Goal: Information Seeking & Learning: Learn about a topic

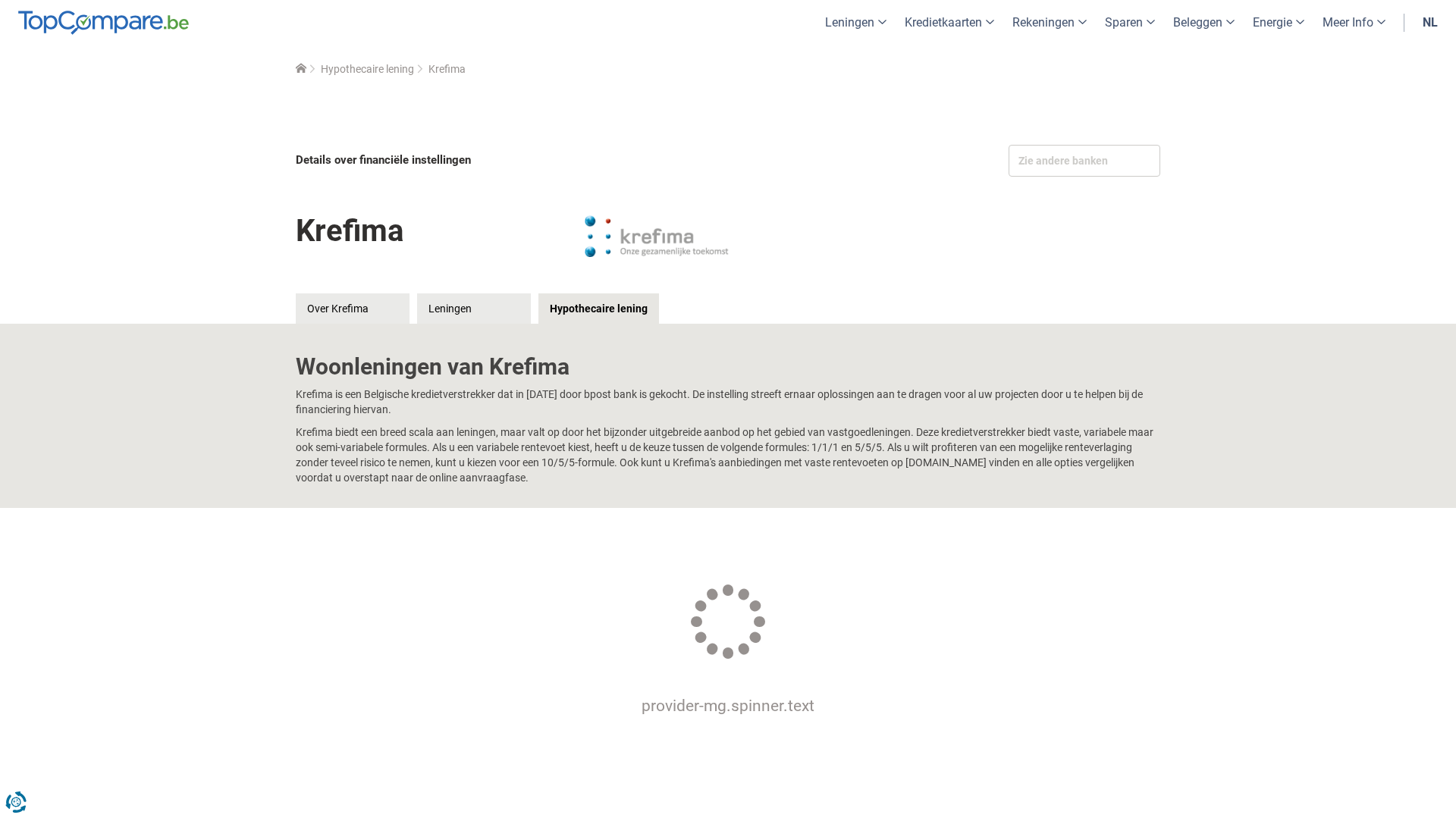
click at [704, 399] on p "Krefima is een Belgische kredietverstrekker dat in [DATE] door bpost bank is ge…" at bounding box center [728, 402] width 865 height 30
click at [465, 311] on link "Leningen" at bounding box center [474, 309] width 114 height 30
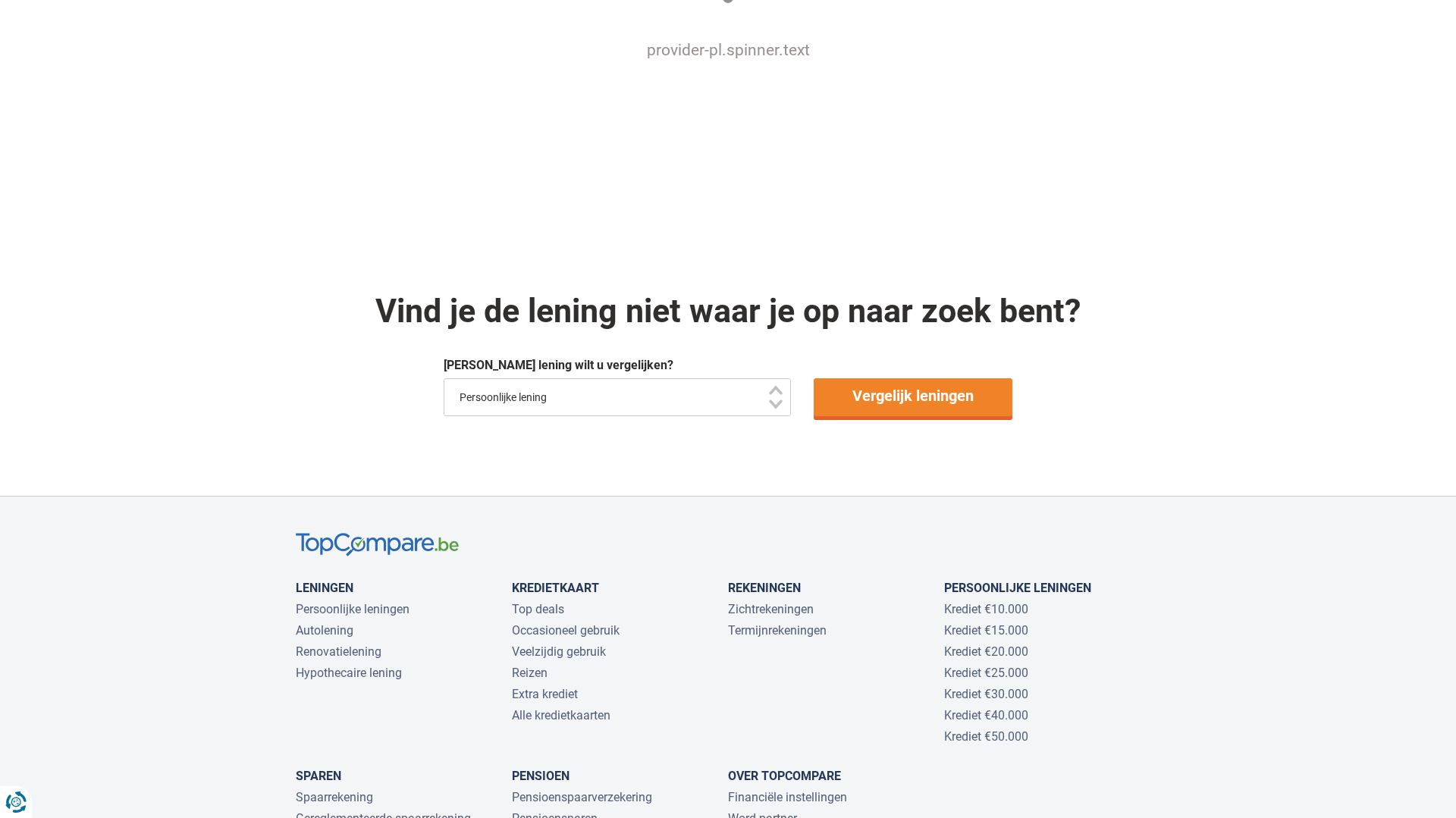
scroll to position [517, 0]
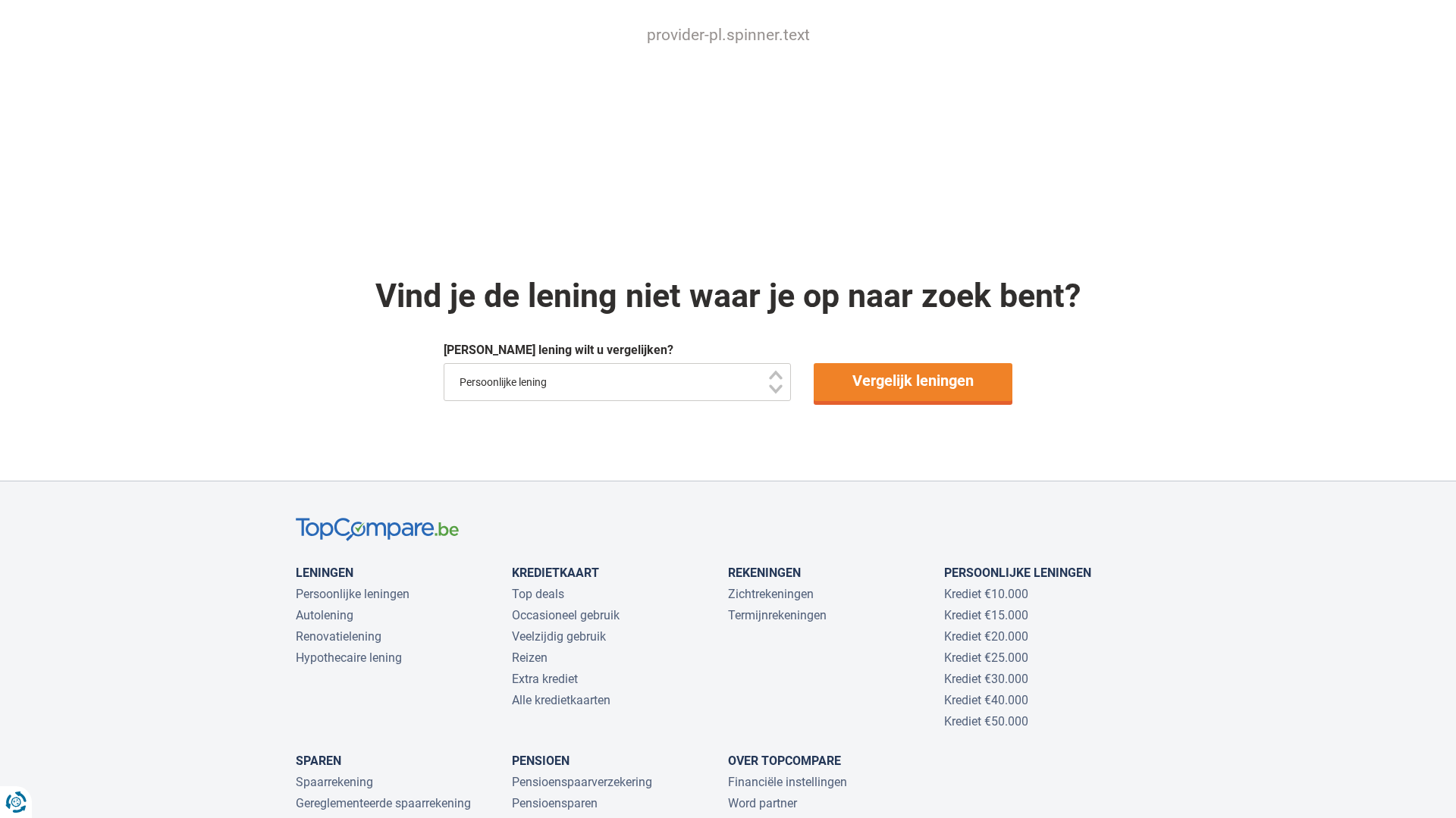
click at [680, 389] on select "Persoonlijke lening Auto Moto / fiets Mobilhome / caravan Renovatie Energie Sch…" at bounding box center [617, 381] width 347 height 38
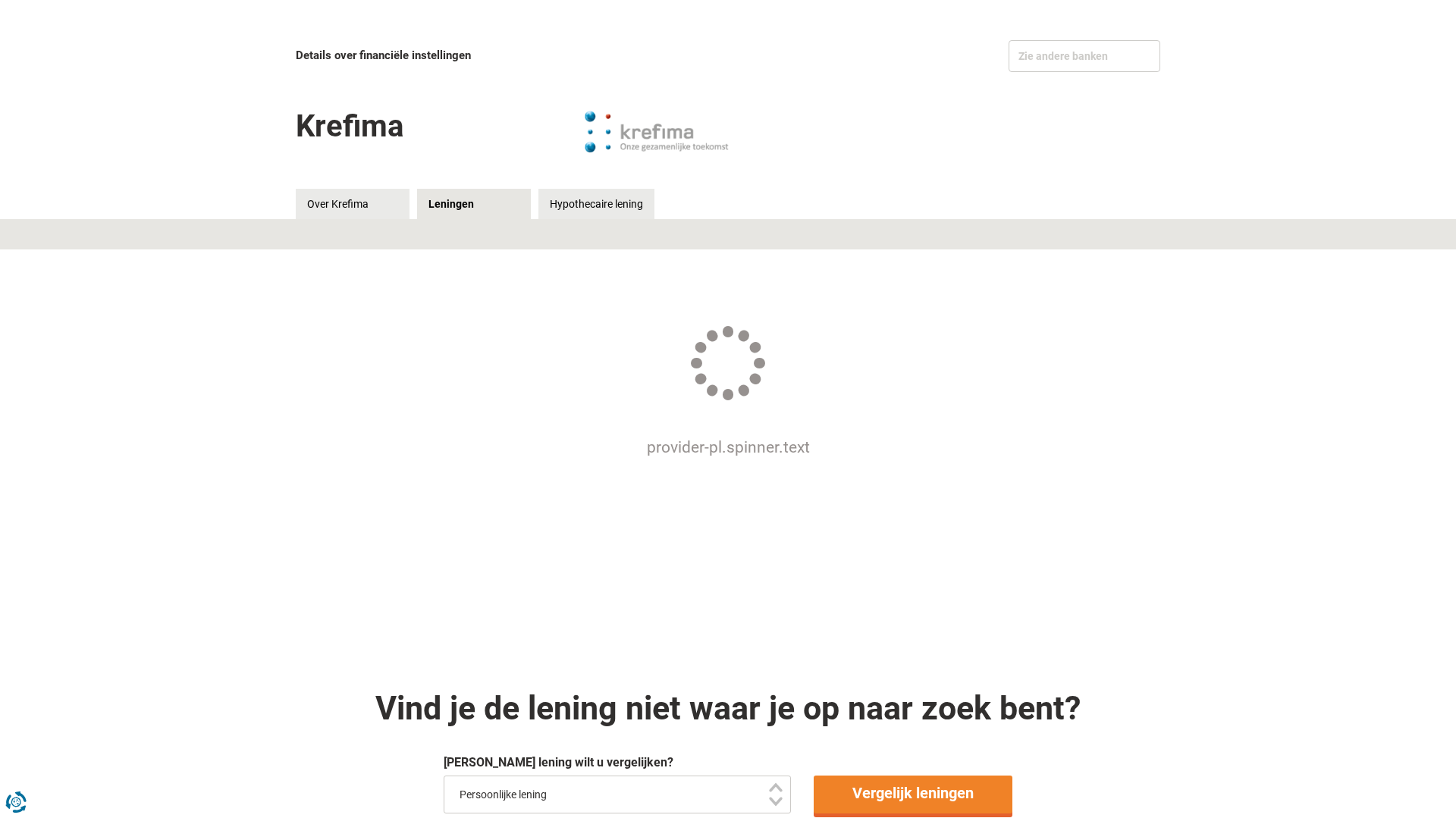
scroll to position [76, 0]
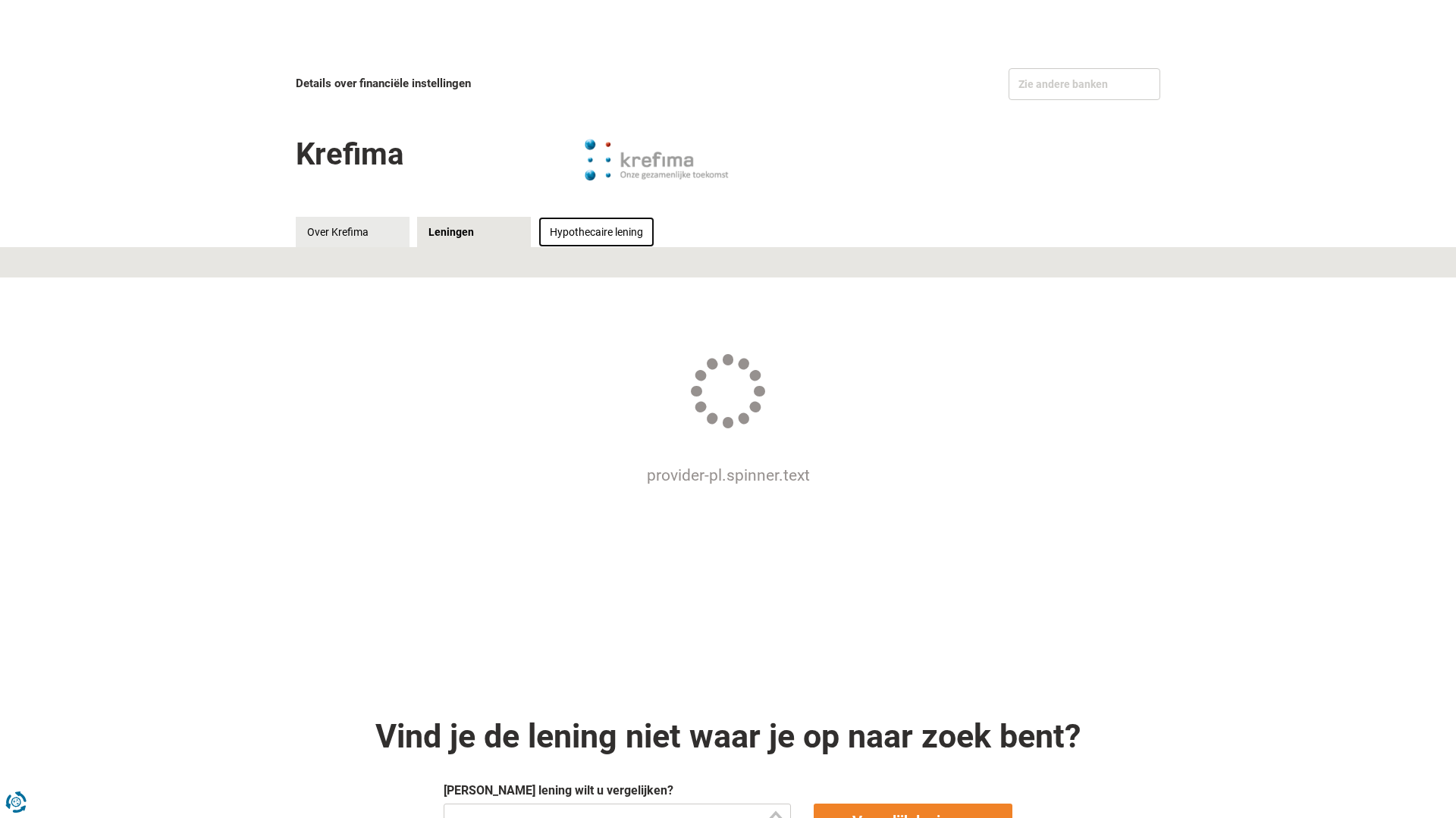
click at [598, 227] on link "Hypothecaire lening" at bounding box center [596, 232] width 116 height 30
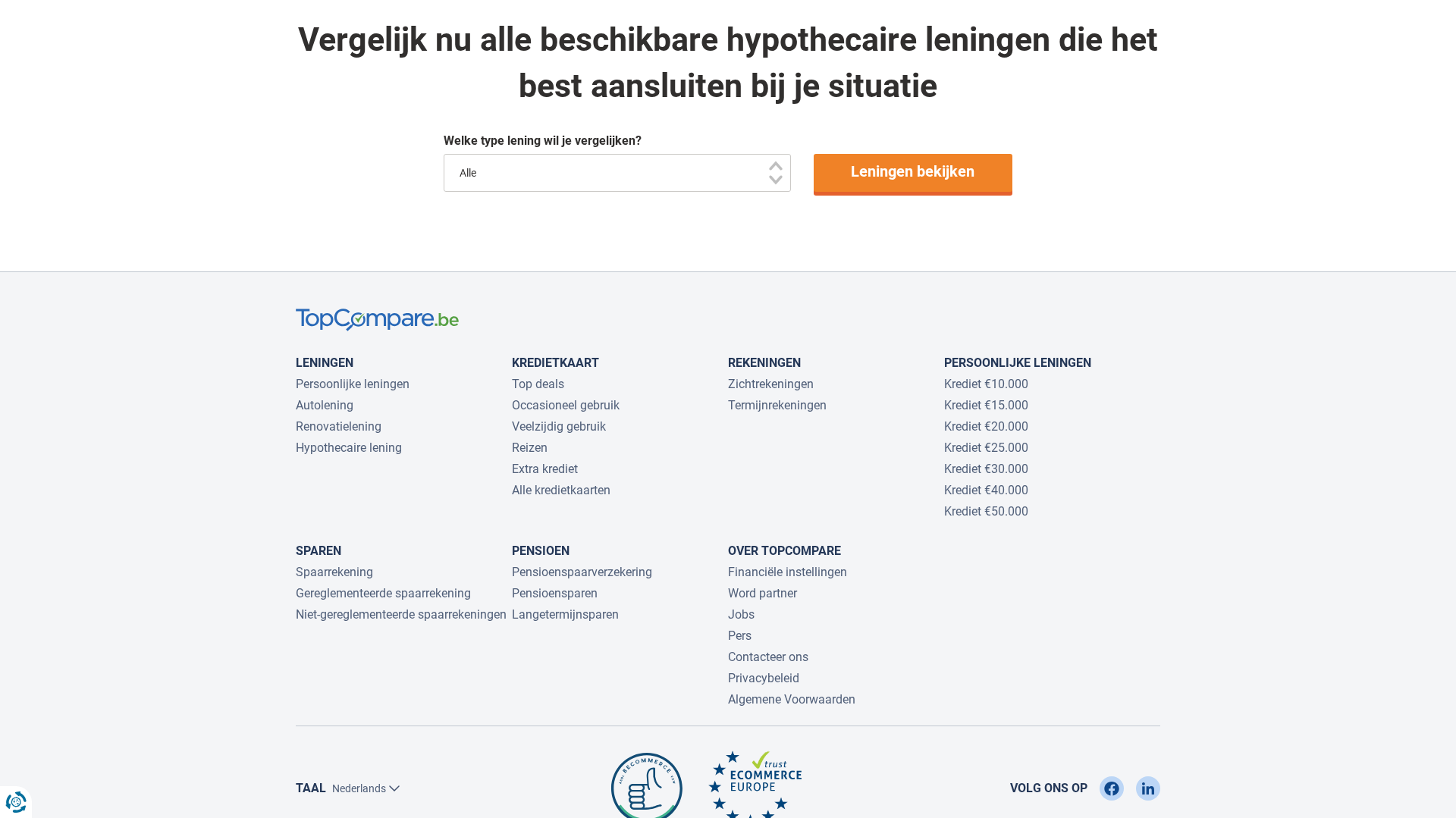
scroll to position [1087, 0]
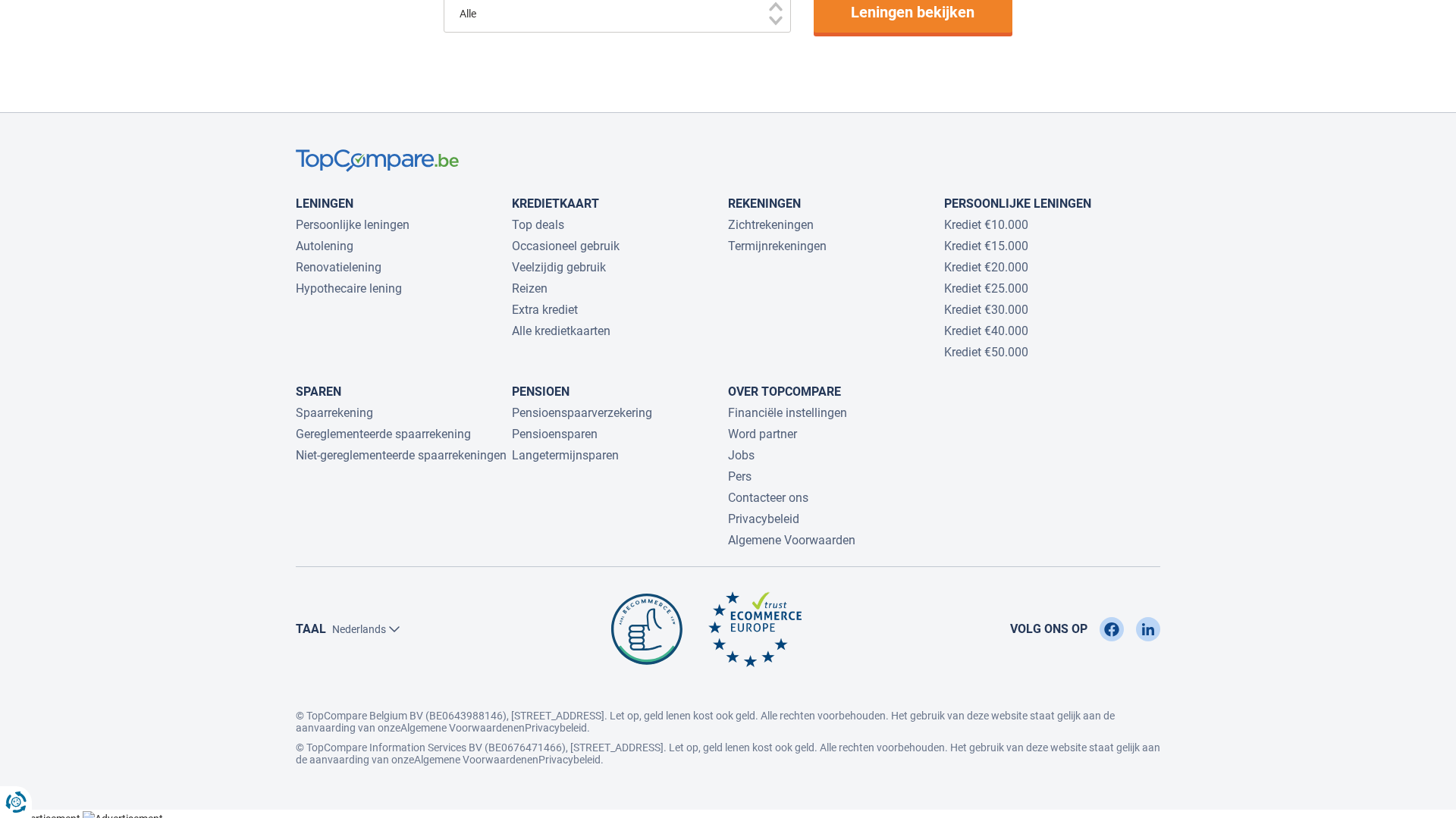
click at [608, 23] on select "Alle" at bounding box center [617, 13] width 347 height 38
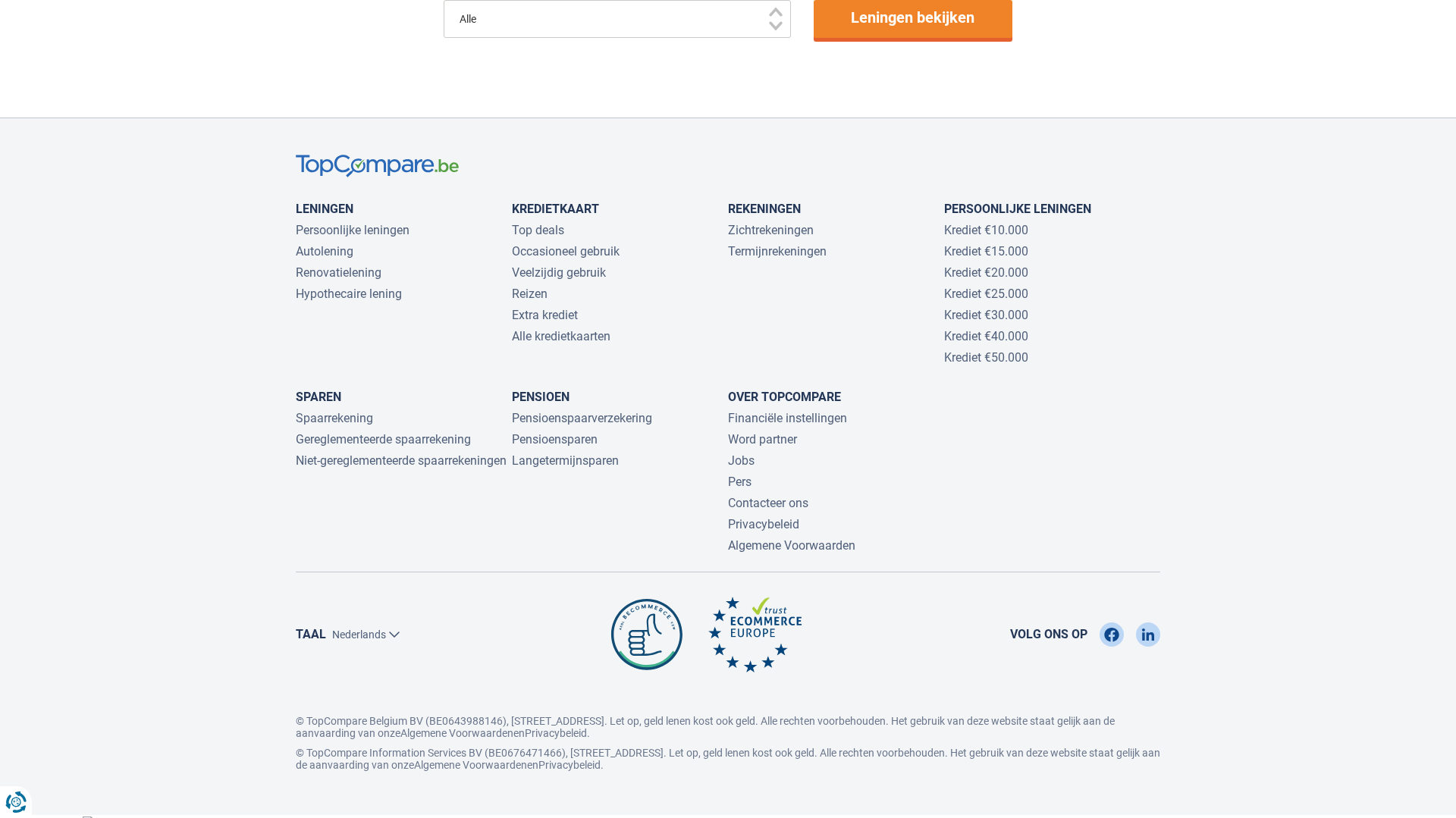
click at [444, 0] on select "Alle" at bounding box center [617, 19] width 347 height 38
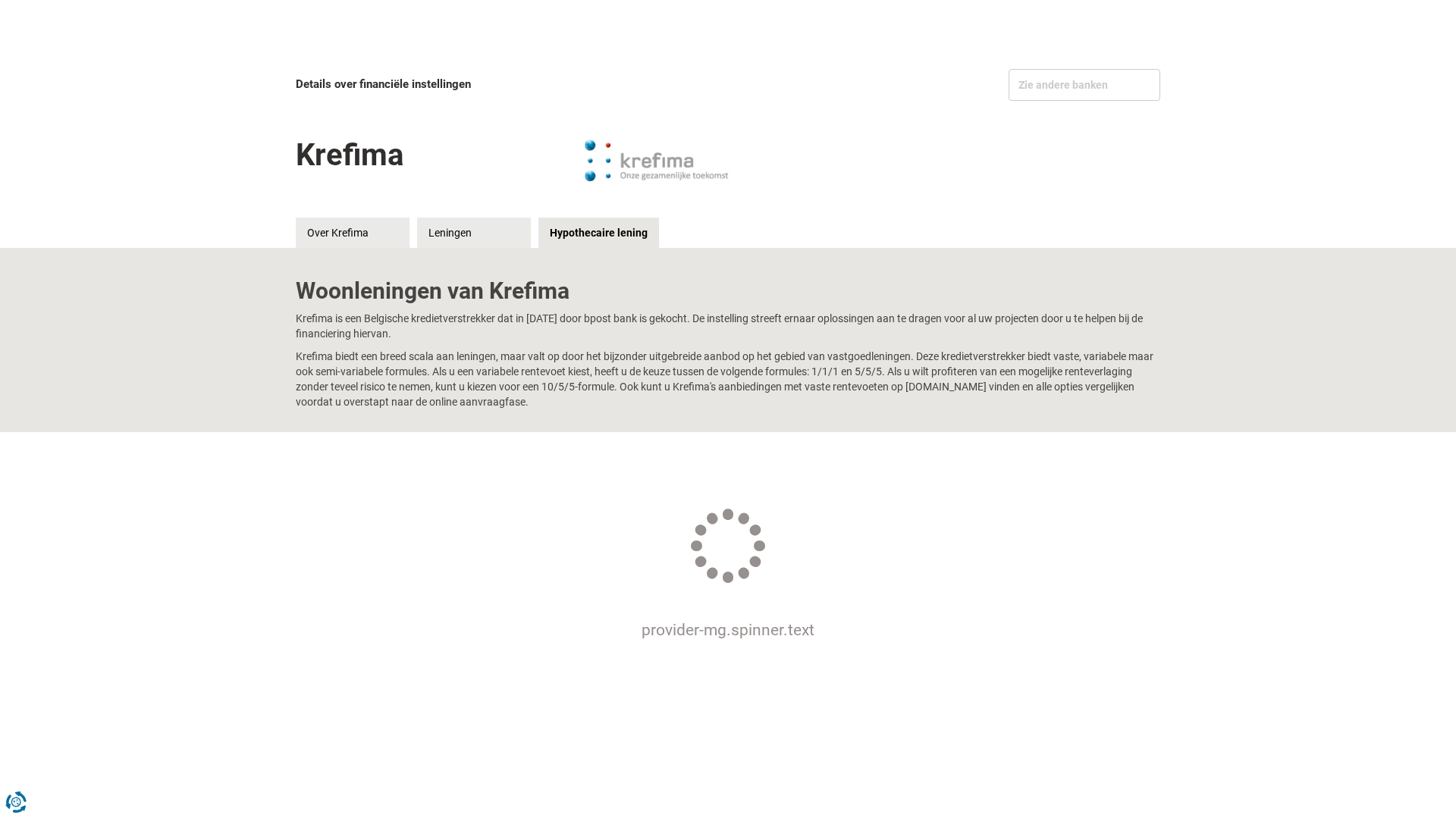
scroll to position [12, 0]
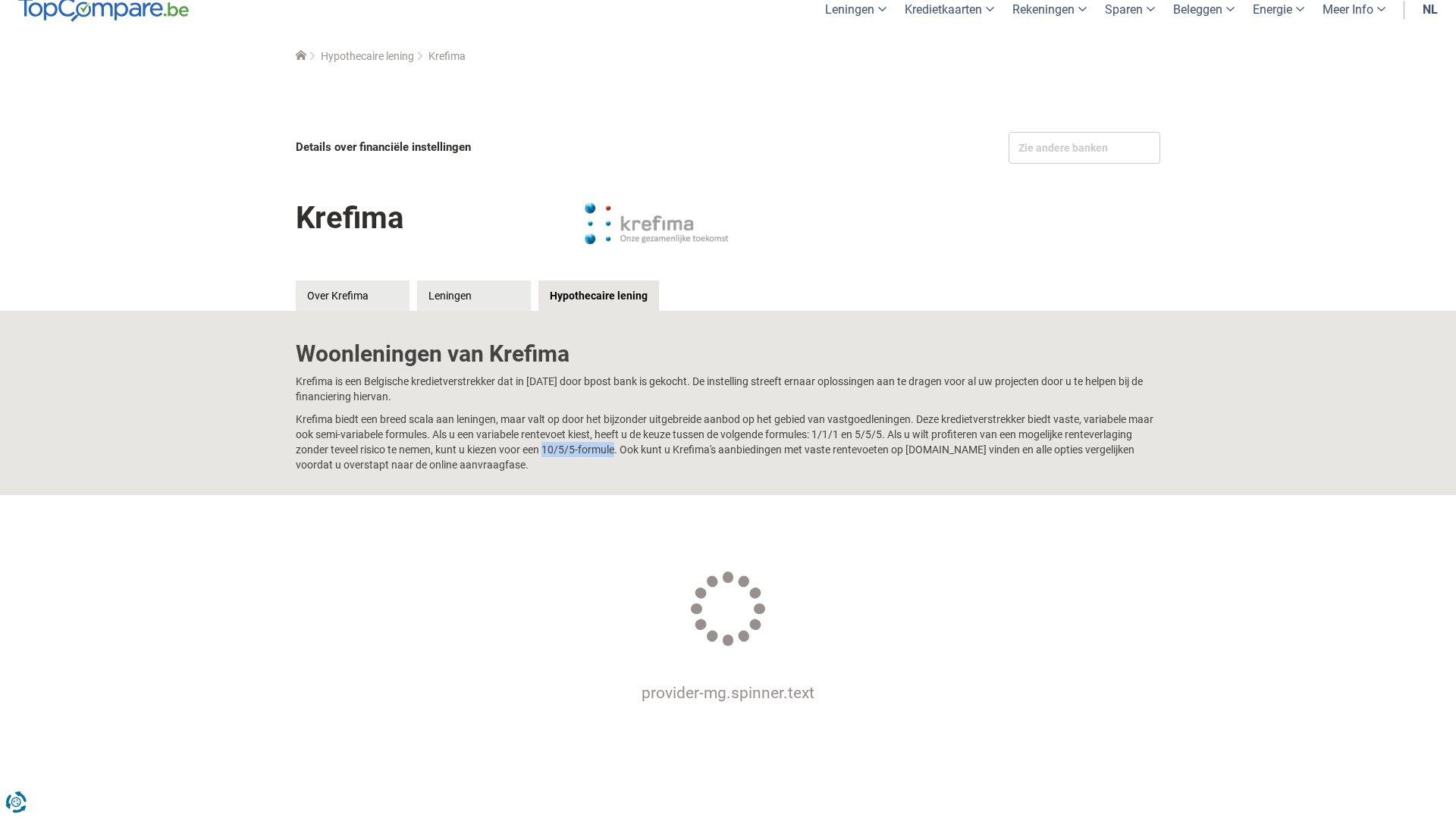
drag, startPoint x: 548, startPoint y: 450, endPoint x: 615, endPoint y: 452, distance: 67.0
click at [617, 450] on p "Krefima biedt een breed scala aan leningen, maar valt op door het bijzonder uit…" at bounding box center [728, 442] width 865 height 60
copy p "10/5/5-formule"
